Goal: Task Accomplishment & Management: Manage account settings

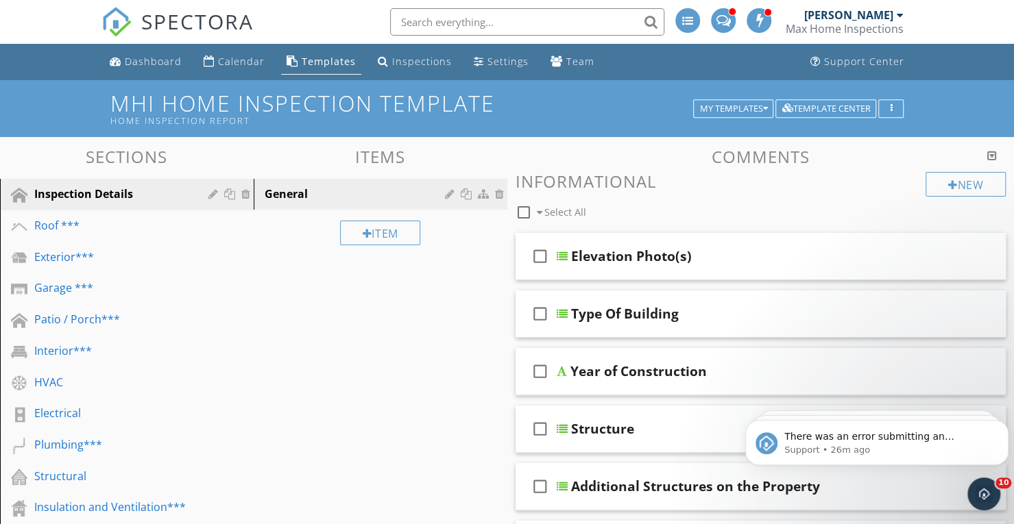
click at [908, 16] on li "Jim Duggan Max Home Inspections Role: Inspector Change Role Dashboard New Inspe…" at bounding box center [846, 22] width 132 height 44
click at [899, 16] on div at bounding box center [900, 15] width 7 height 11
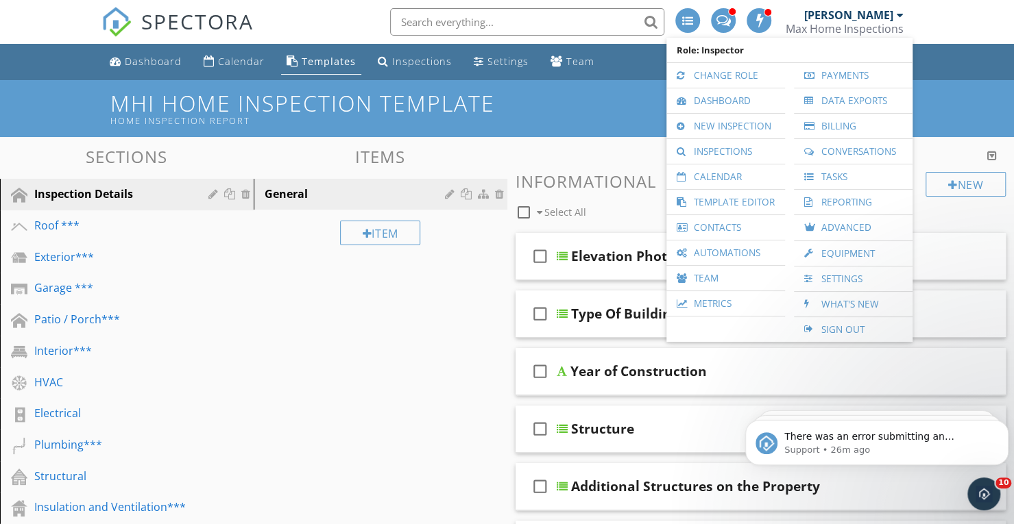
click at [700, 77] on link "Change Role" at bounding box center [725, 75] width 105 height 25
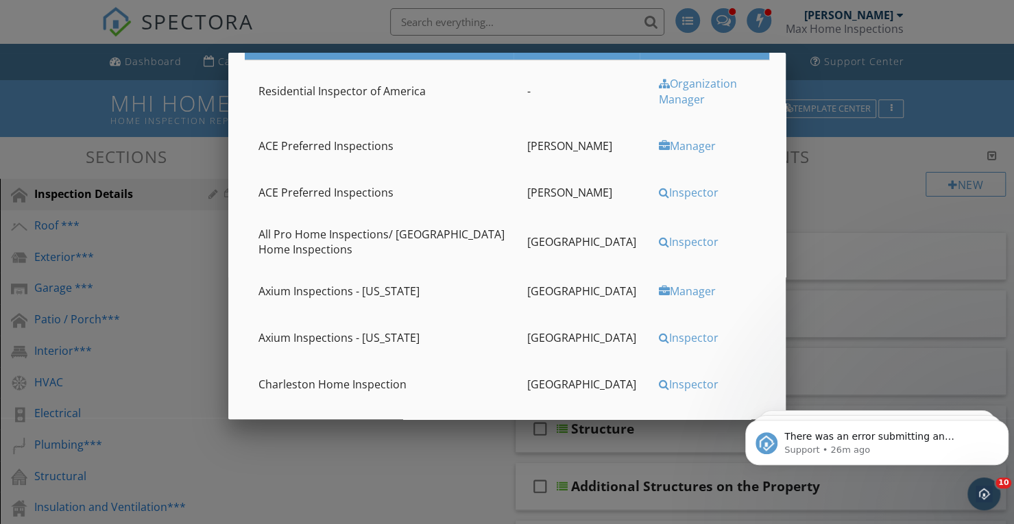
scroll to position [274, 0]
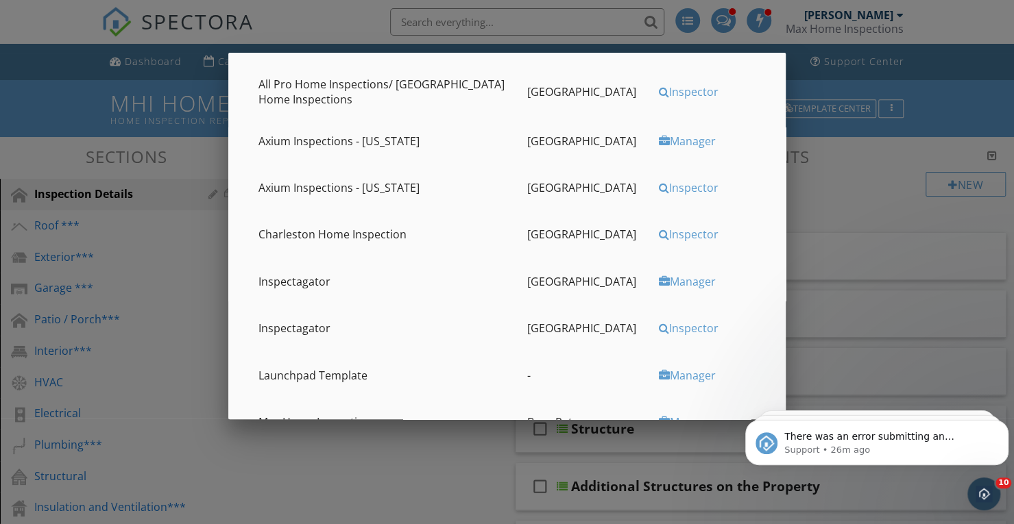
click at [680, 234] on div "Inspector" at bounding box center [709, 234] width 101 height 15
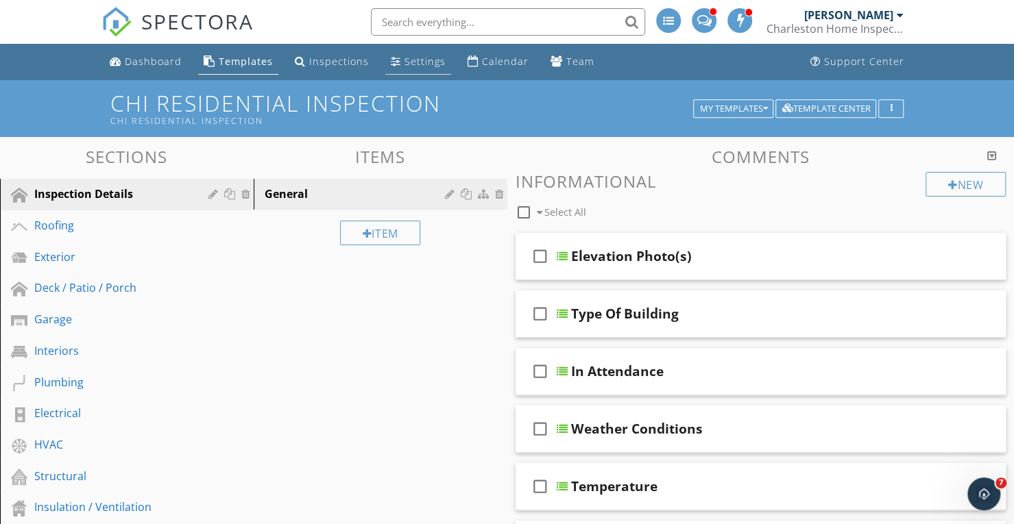
click at [413, 62] on div "Settings" at bounding box center [424, 61] width 41 height 13
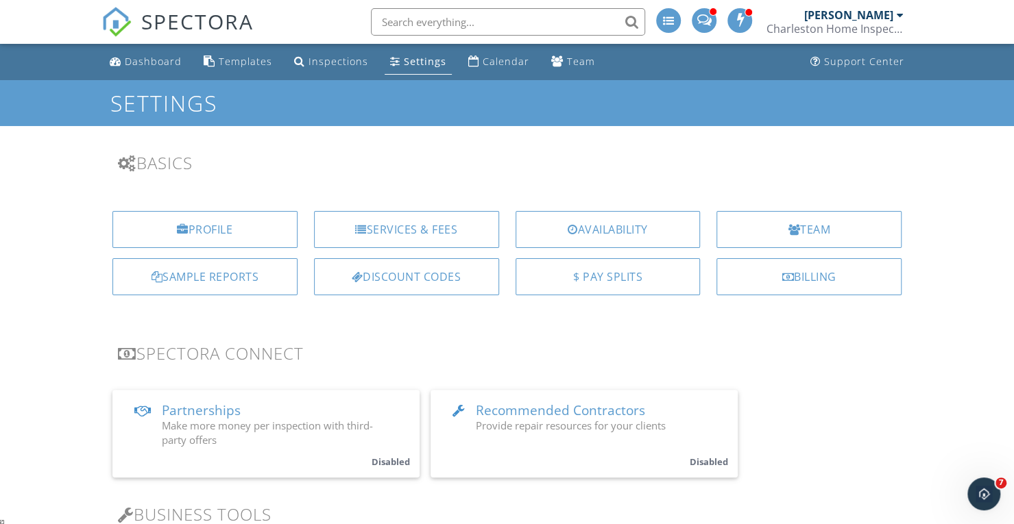
scroll to position [10571, 0]
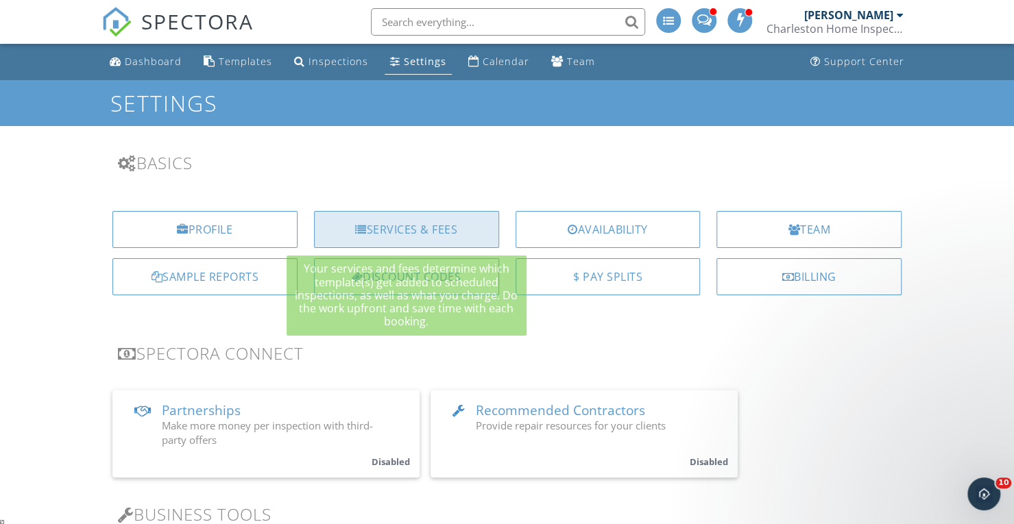
click at [473, 230] on div "Services & Fees" at bounding box center [406, 229] width 185 height 37
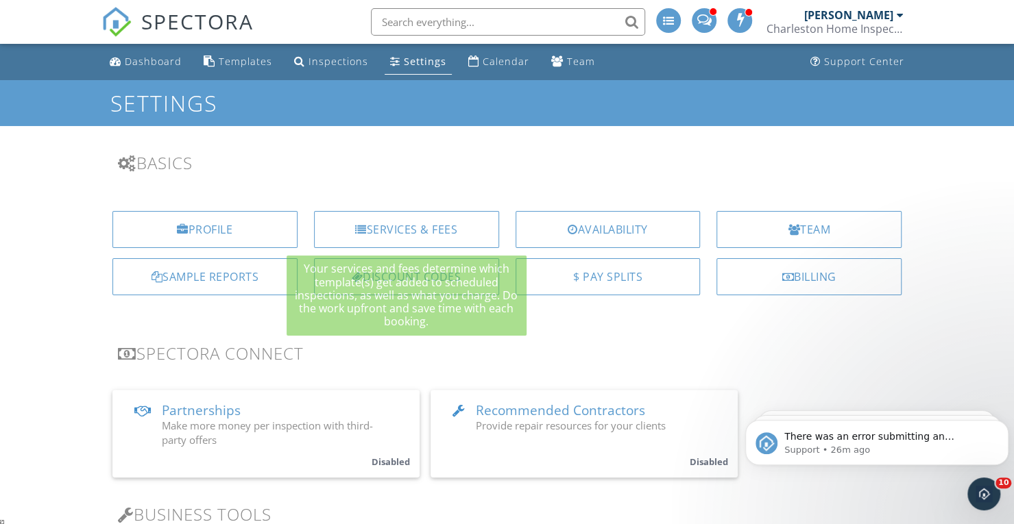
scroll to position [0, 0]
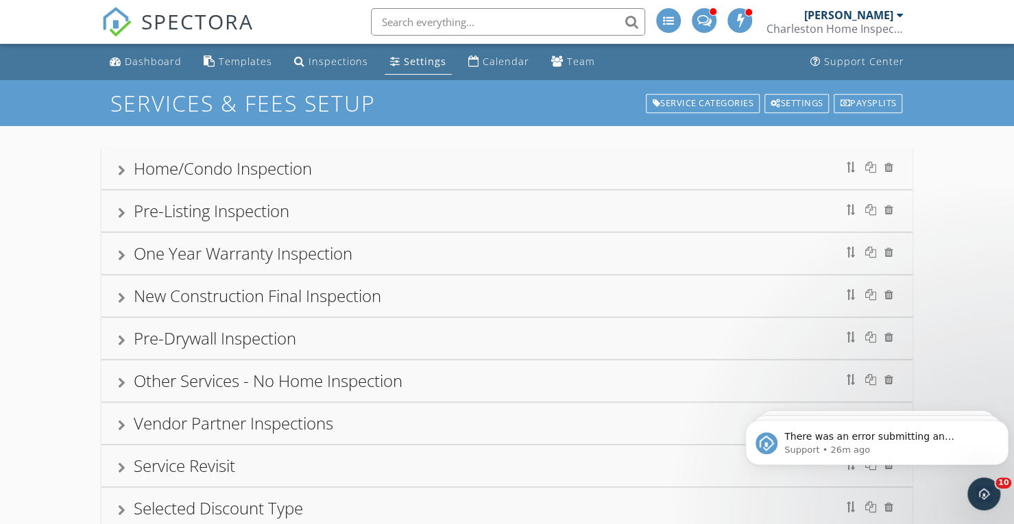
click at [898, 13] on div at bounding box center [900, 15] width 7 height 11
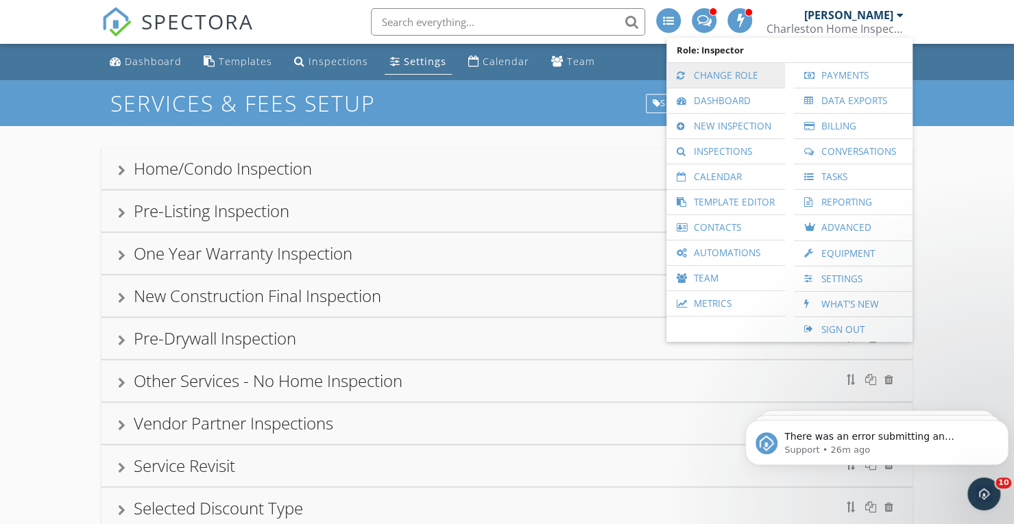
click at [721, 76] on link "Change Role" at bounding box center [725, 75] width 105 height 25
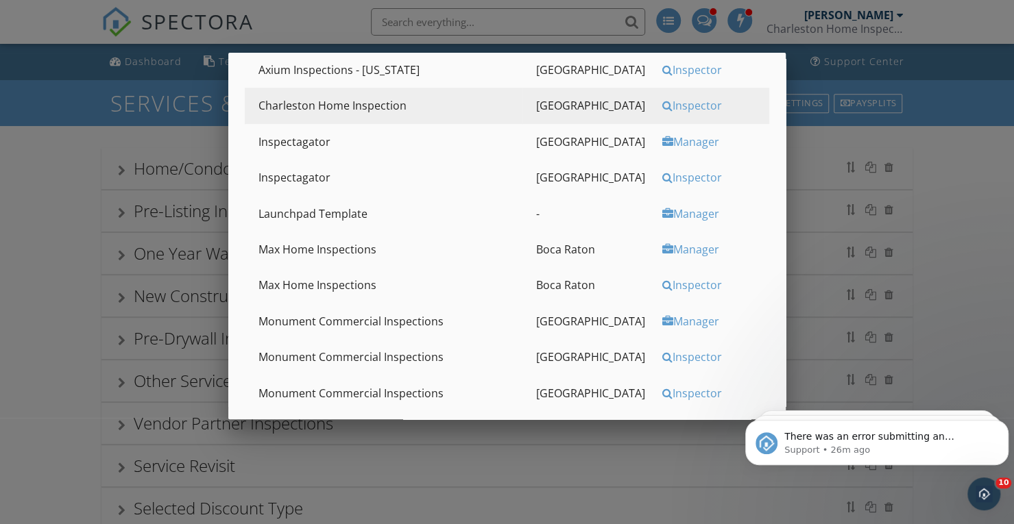
scroll to position [274, 0]
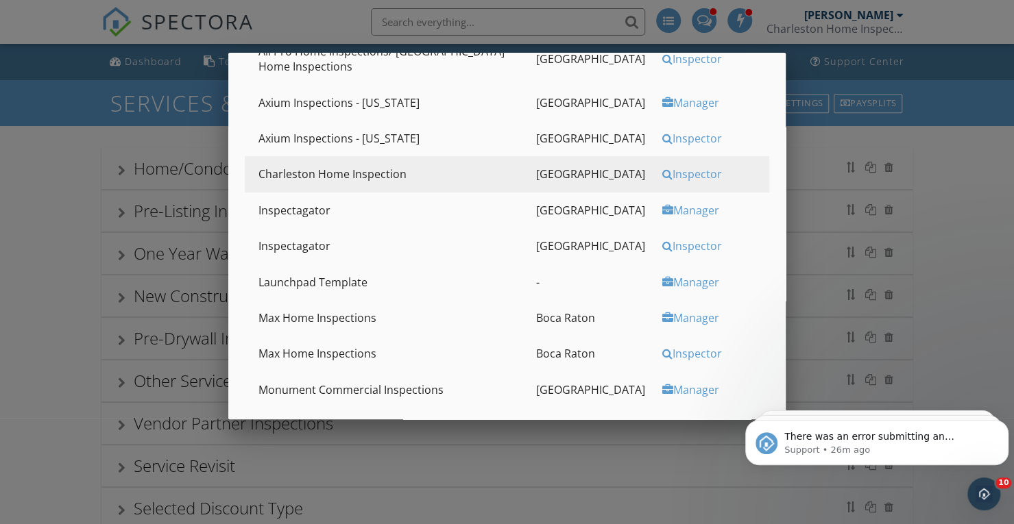
click at [968, 139] on div at bounding box center [507, 258] width 1014 height 655
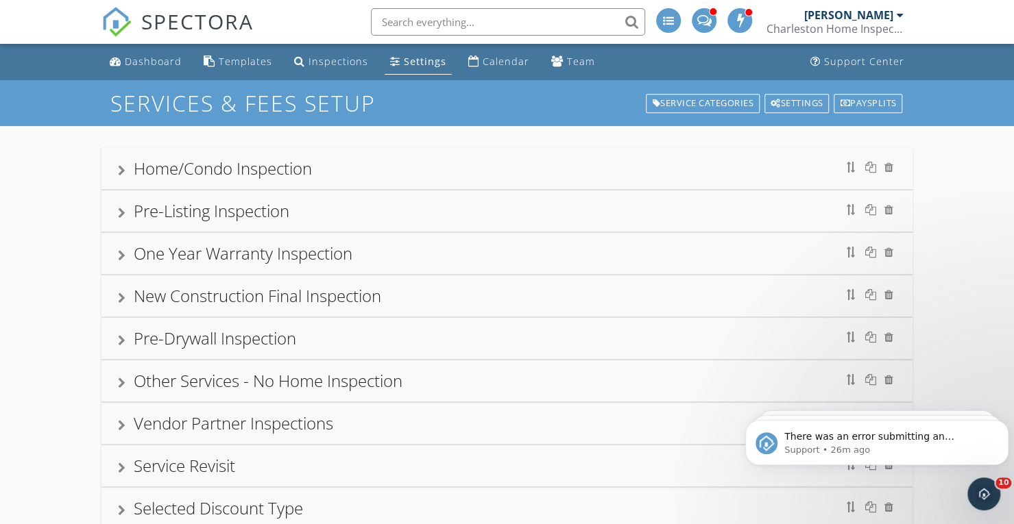
click at [901, 14] on div at bounding box center [900, 15] width 7 height 11
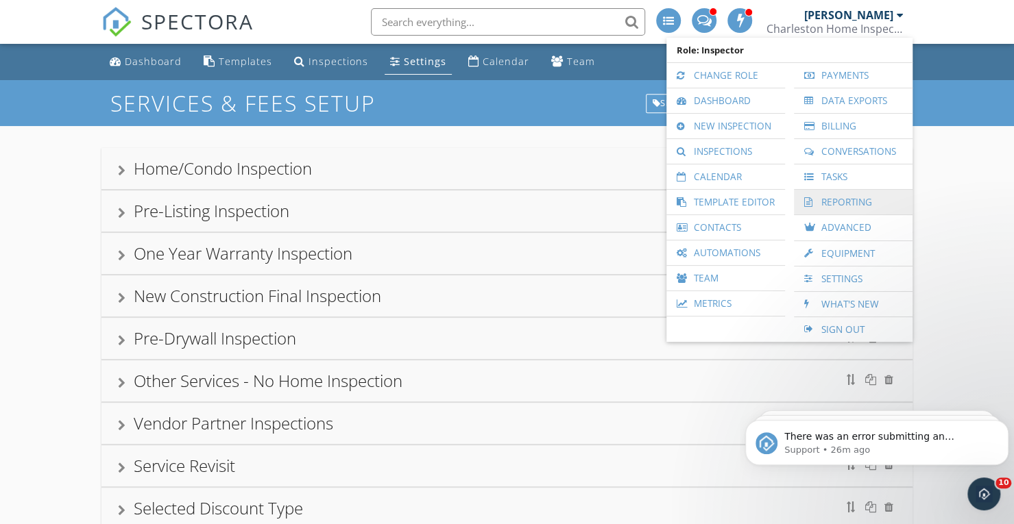
click at [834, 206] on link "Reporting" at bounding box center [853, 202] width 105 height 25
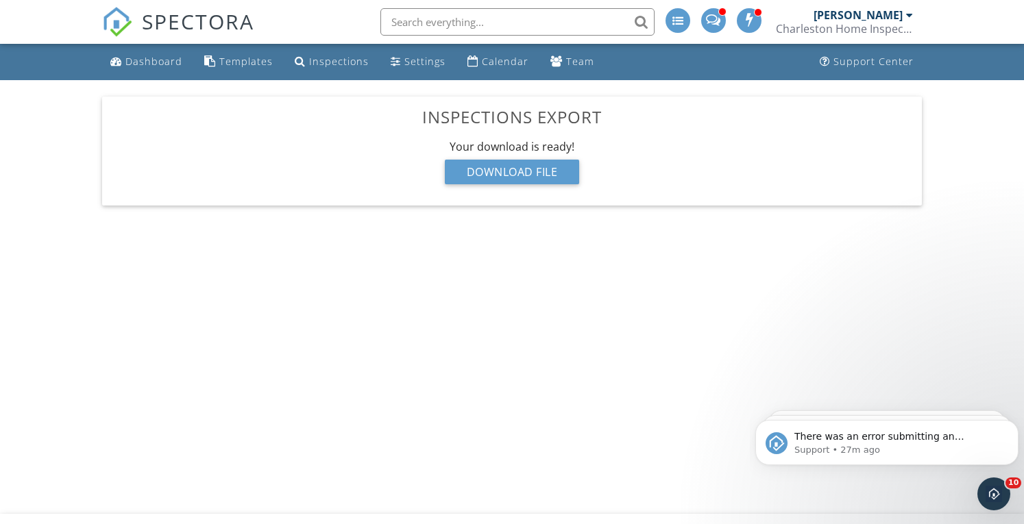
click at [520, 186] on div "Your download is ready! Download File" at bounding box center [511, 167] width 797 height 56
click at [525, 176] on div "Download File" at bounding box center [512, 172] width 135 height 25
click at [413, 62] on div "Settings" at bounding box center [424, 61] width 41 height 13
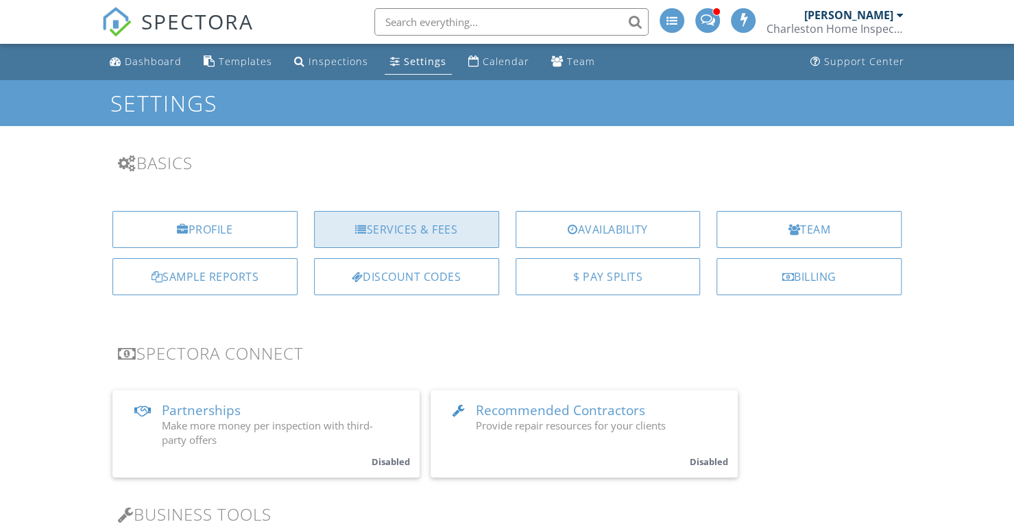
click at [470, 238] on div "Services & Fees" at bounding box center [406, 229] width 185 height 37
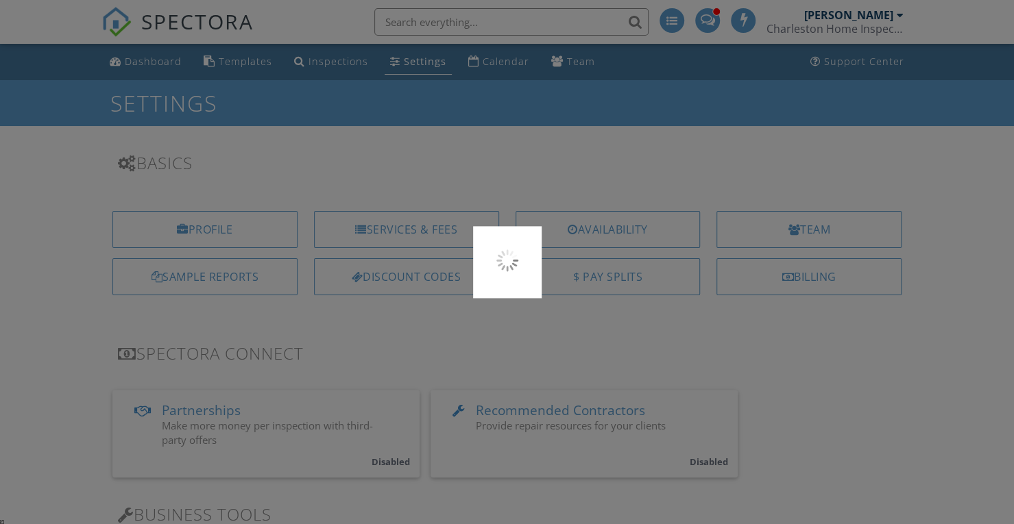
scroll to position [3570, 0]
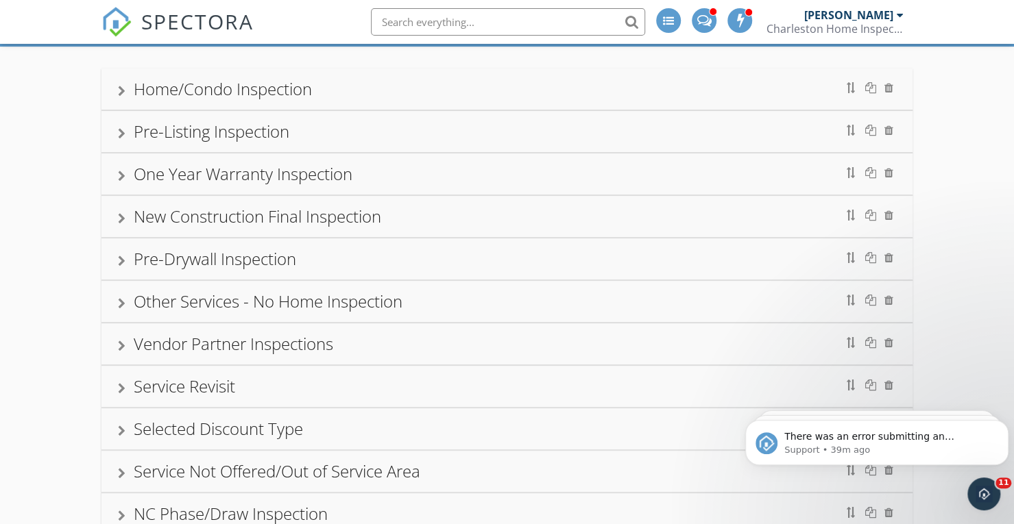
drag, startPoint x: 355, startPoint y: 95, endPoint x: 500, endPoint y: 130, distance: 149.6
click at [356, 94] on div "Home/Condo Inspection" at bounding box center [507, 89] width 778 height 25
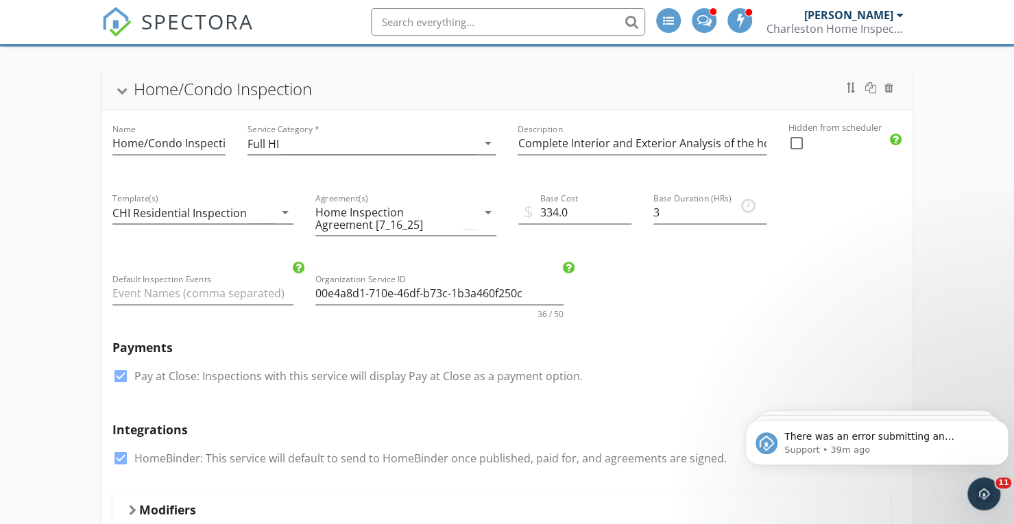
click at [902, 16] on div at bounding box center [900, 15] width 7 height 11
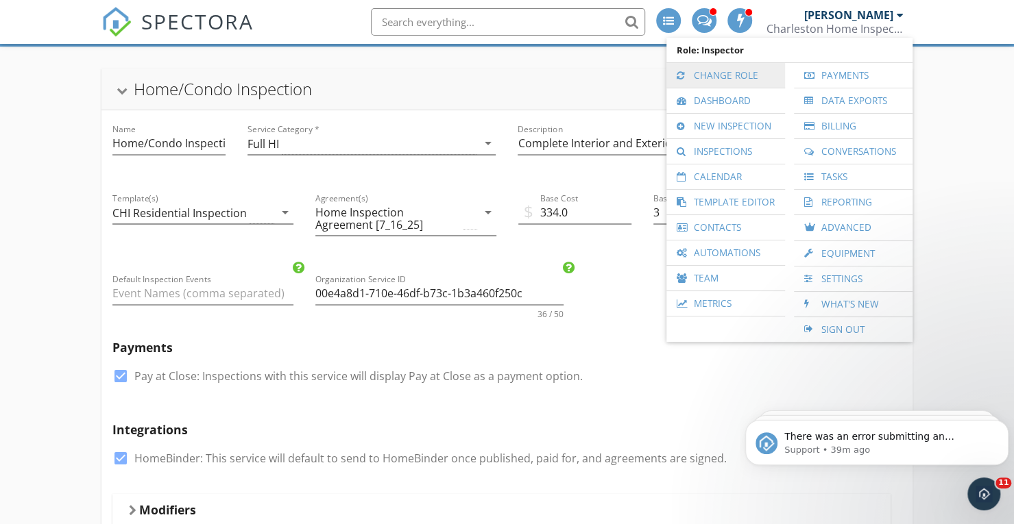
click at [755, 72] on link "Change Role" at bounding box center [725, 75] width 105 height 25
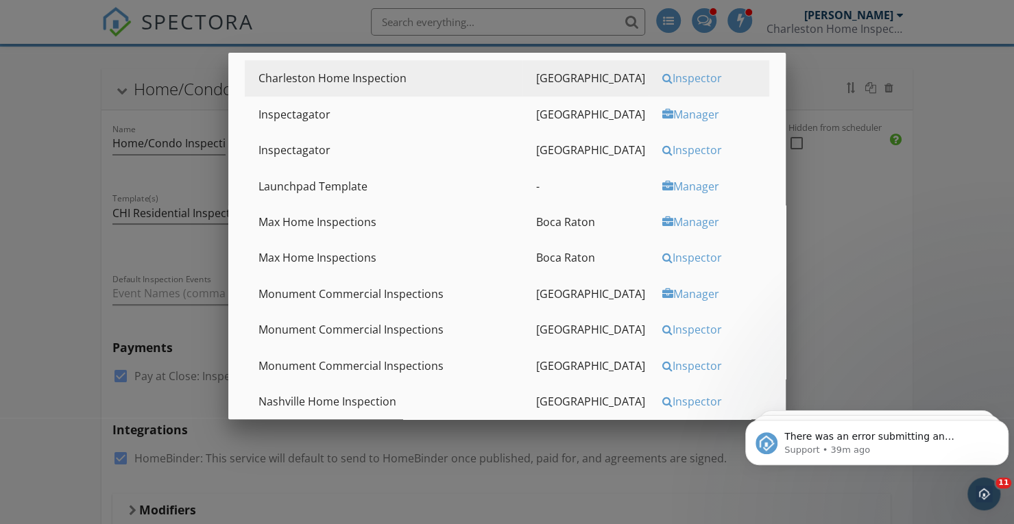
scroll to position [480, 0]
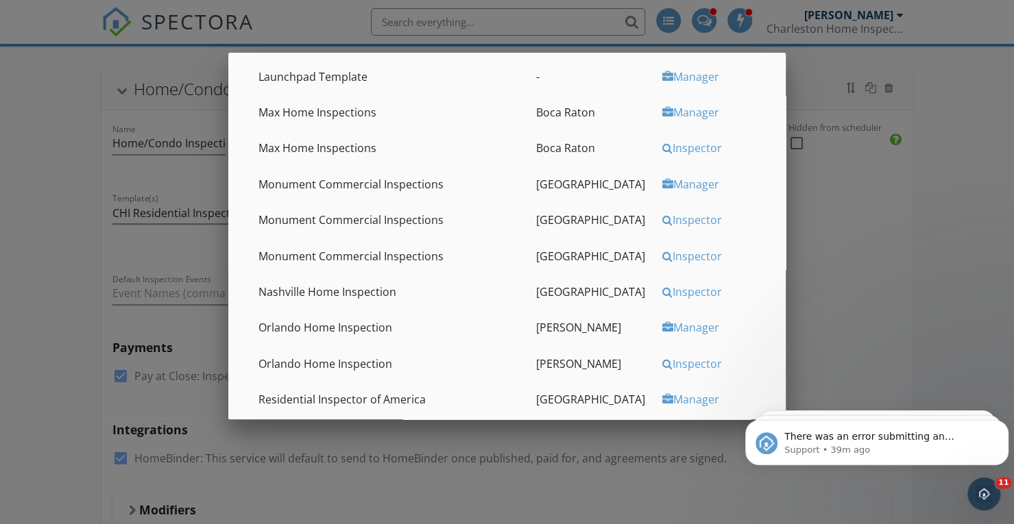
click at [676, 153] on div "Inspector" at bounding box center [714, 148] width 104 height 15
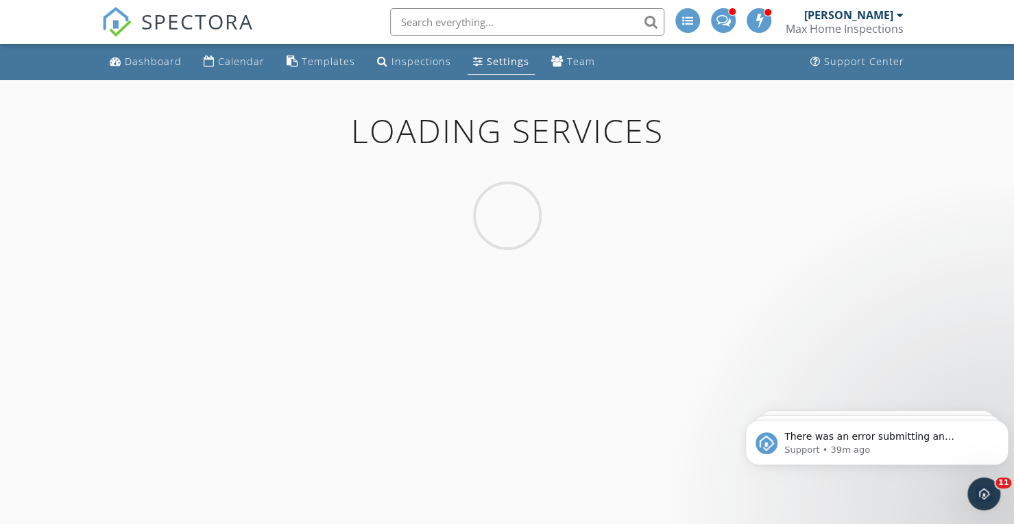
click at [499, 63] on div "Settings" at bounding box center [508, 61] width 43 height 13
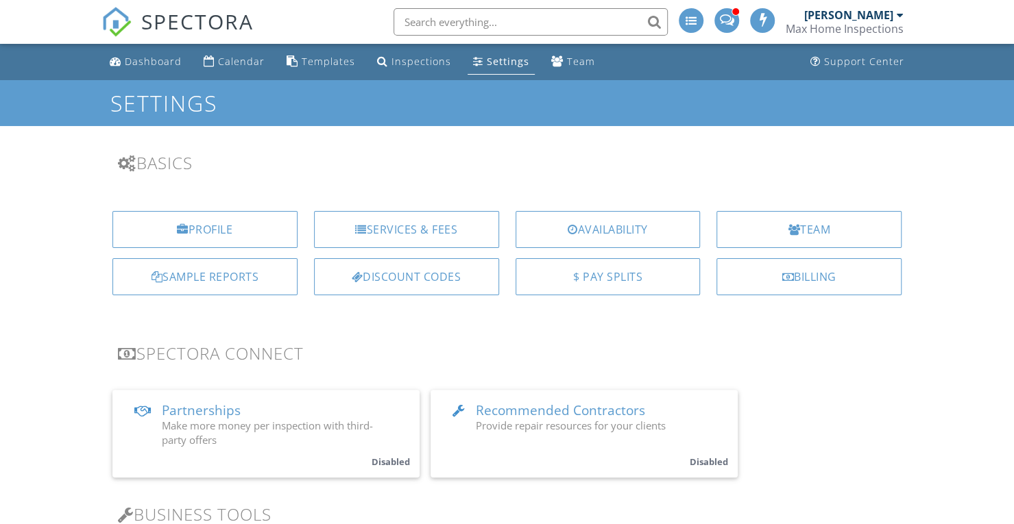
click at [407, 234] on div "Services & Fees" at bounding box center [406, 229] width 185 height 37
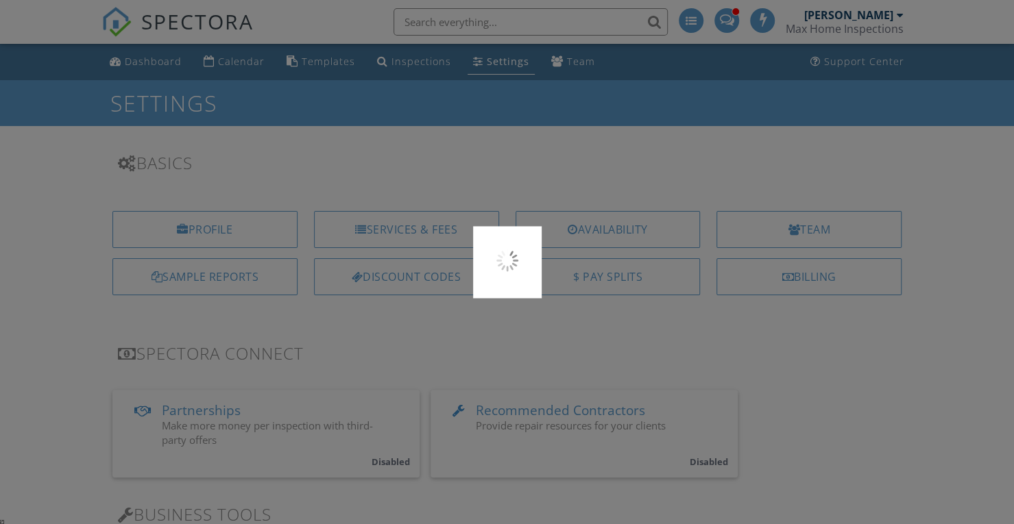
scroll to position [9572, 0]
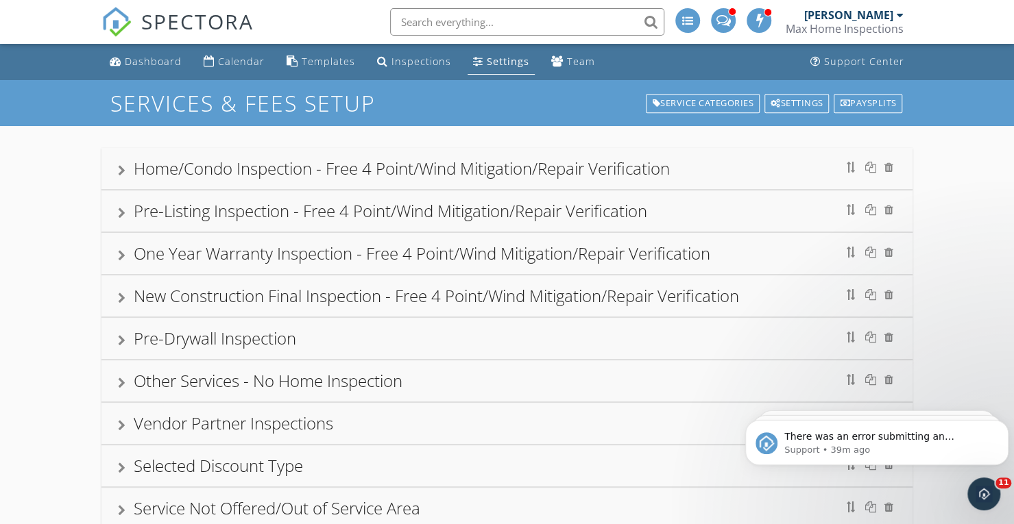
drag, startPoint x: 343, startPoint y: 169, endPoint x: 479, endPoint y: 193, distance: 137.7
click at [344, 169] on div "Home/Condo Inspection - Free 4 Point/Wind Mitigation/Repair Verification" at bounding box center [402, 168] width 536 height 23
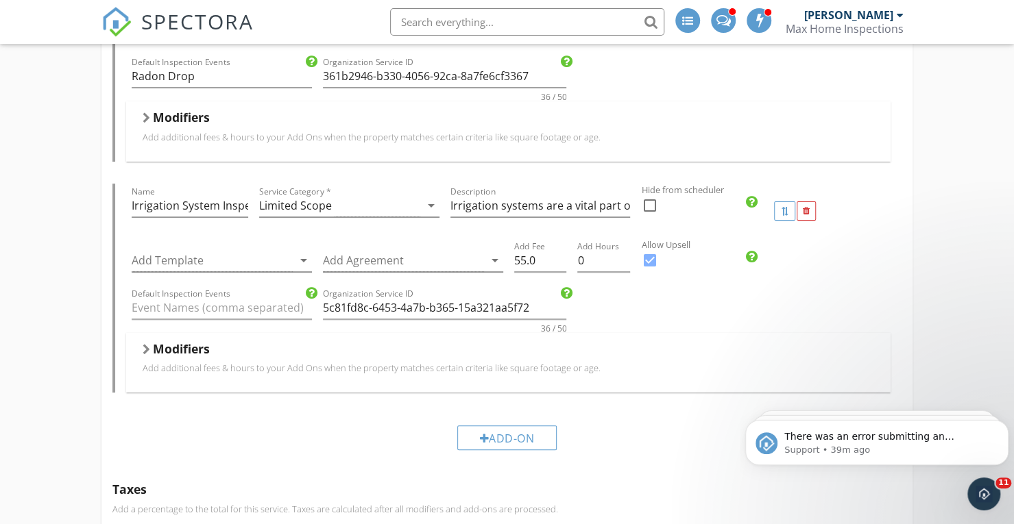
scroll to position [3222, 0]
